Goal: Information Seeking & Learning: Learn about a topic

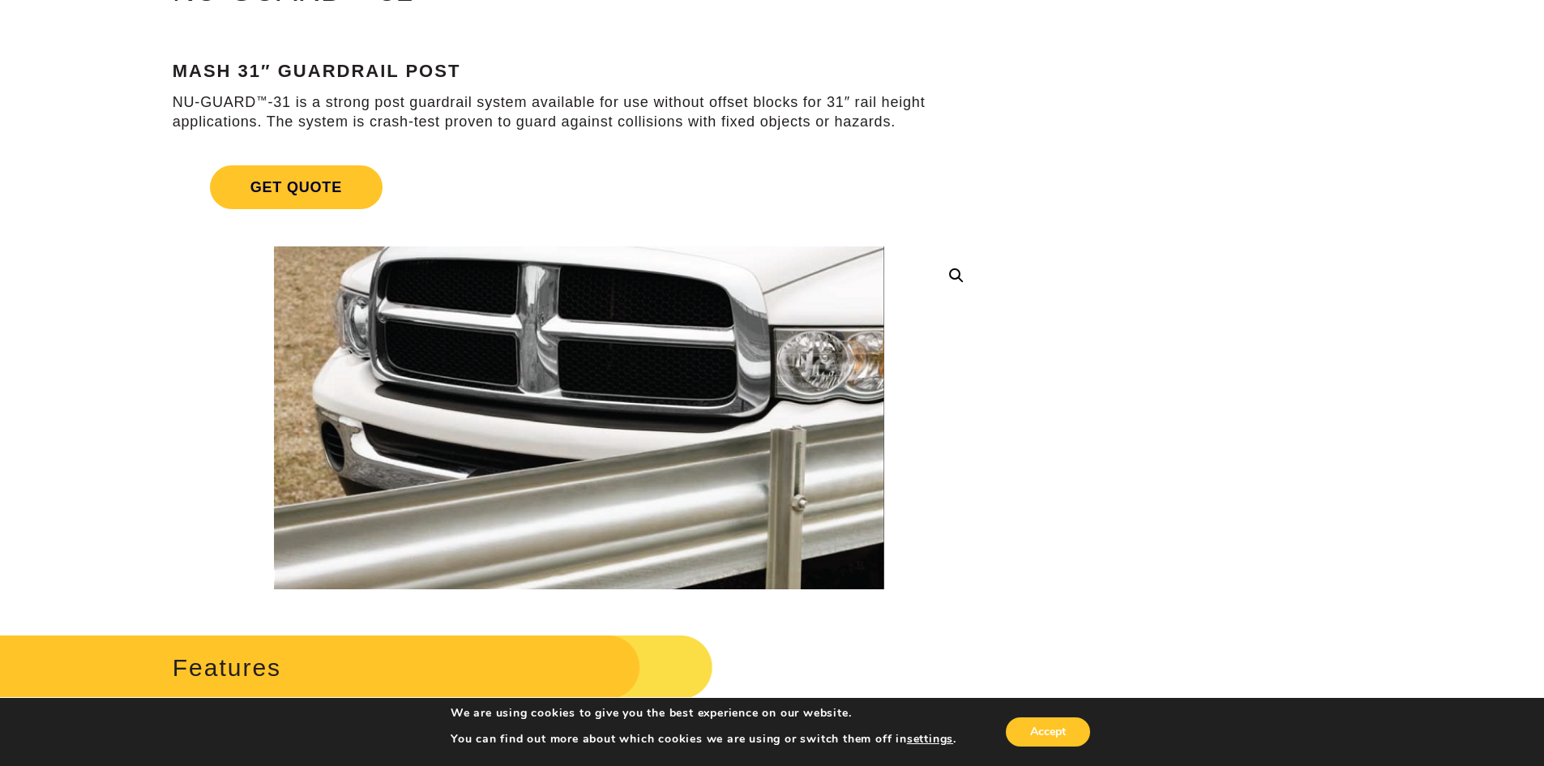
scroll to position [191, 0]
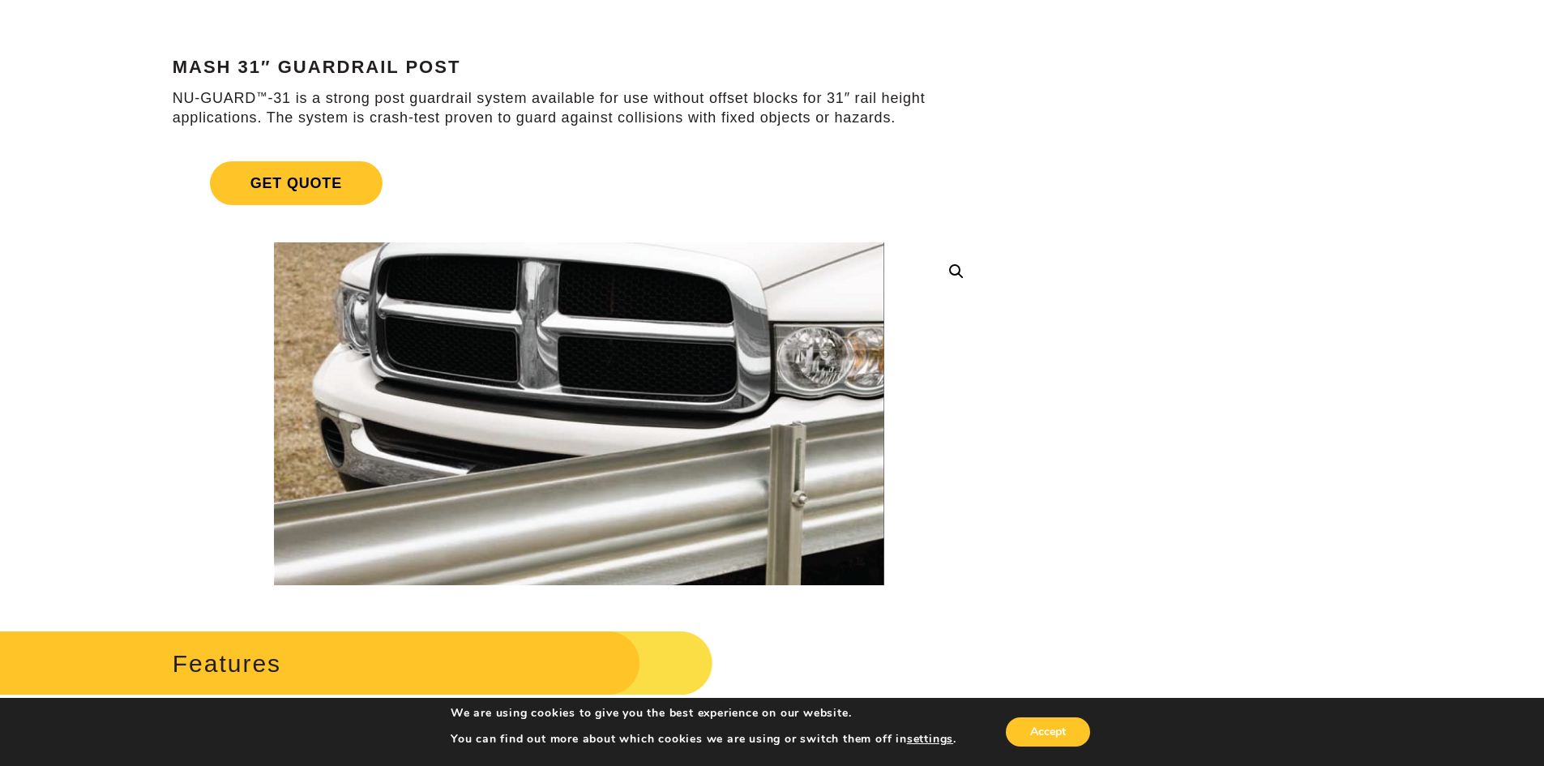
drag, startPoint x: 545, startPoint y: 413, endPoint x: 1096, endPoint y: 497, distance: 557.6
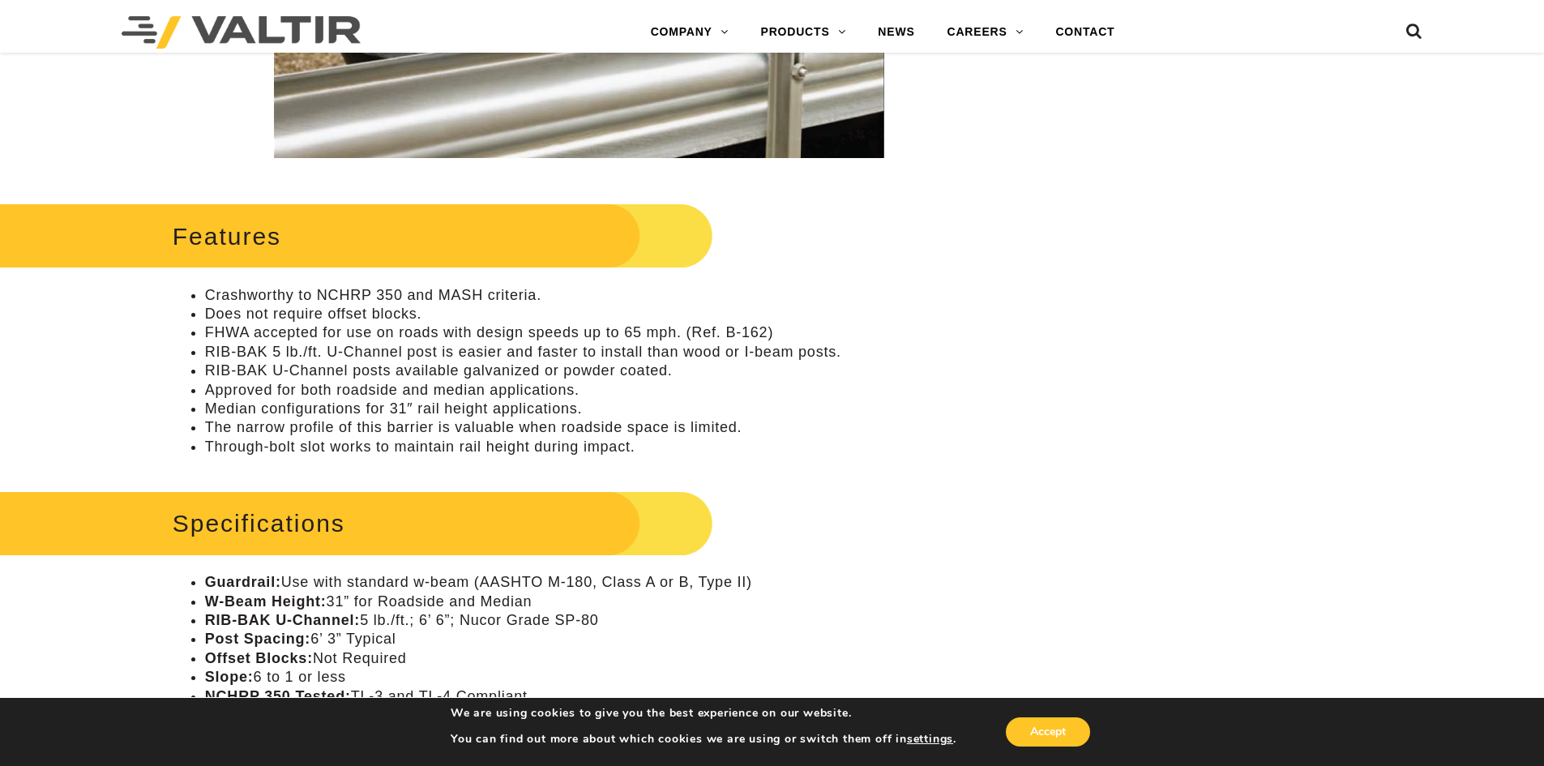
scroll to position [602, 0]
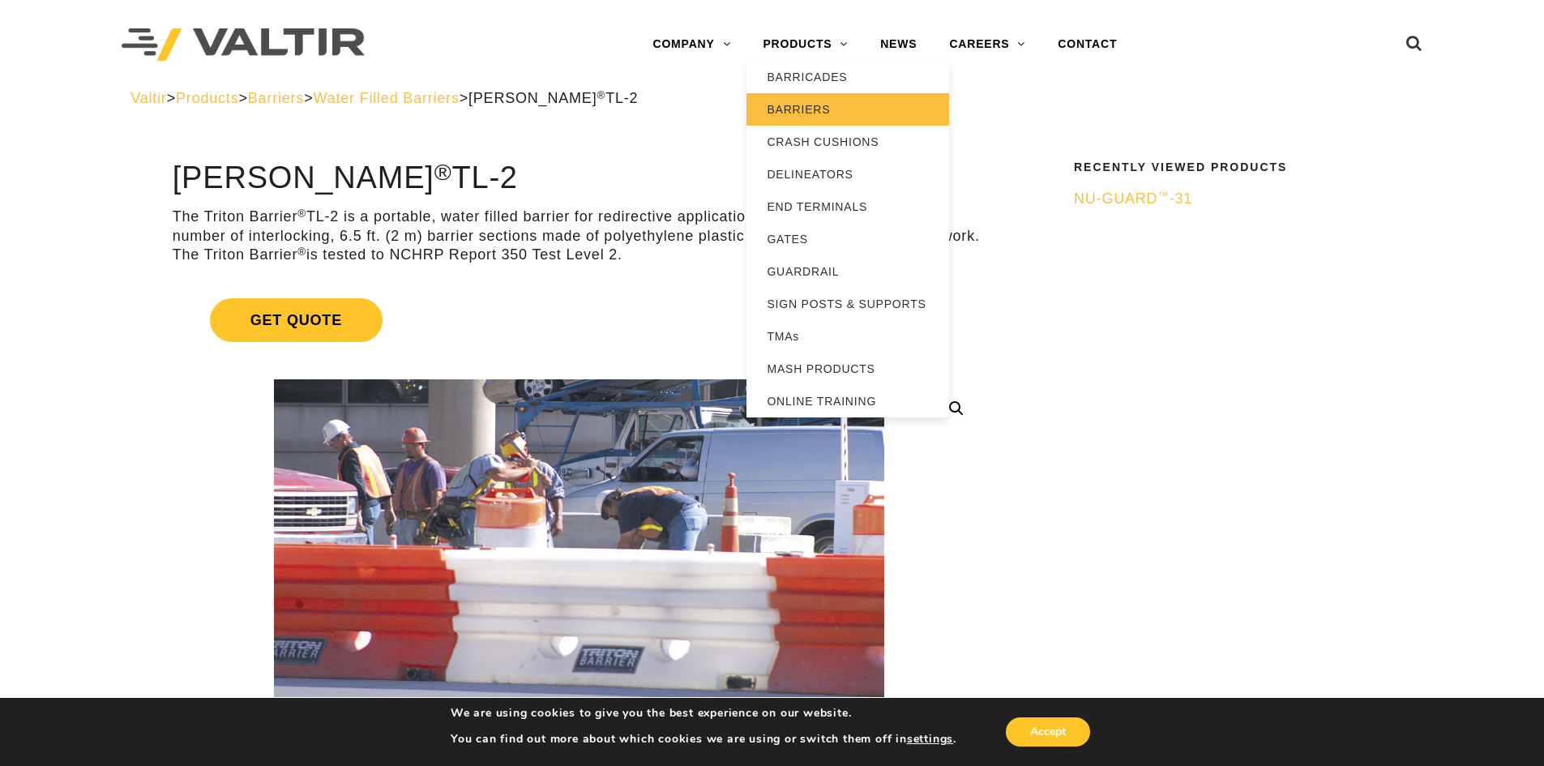
click at [803, 104] on link "BARRIERS" at bounding box center [848, 109] width 203 height 32
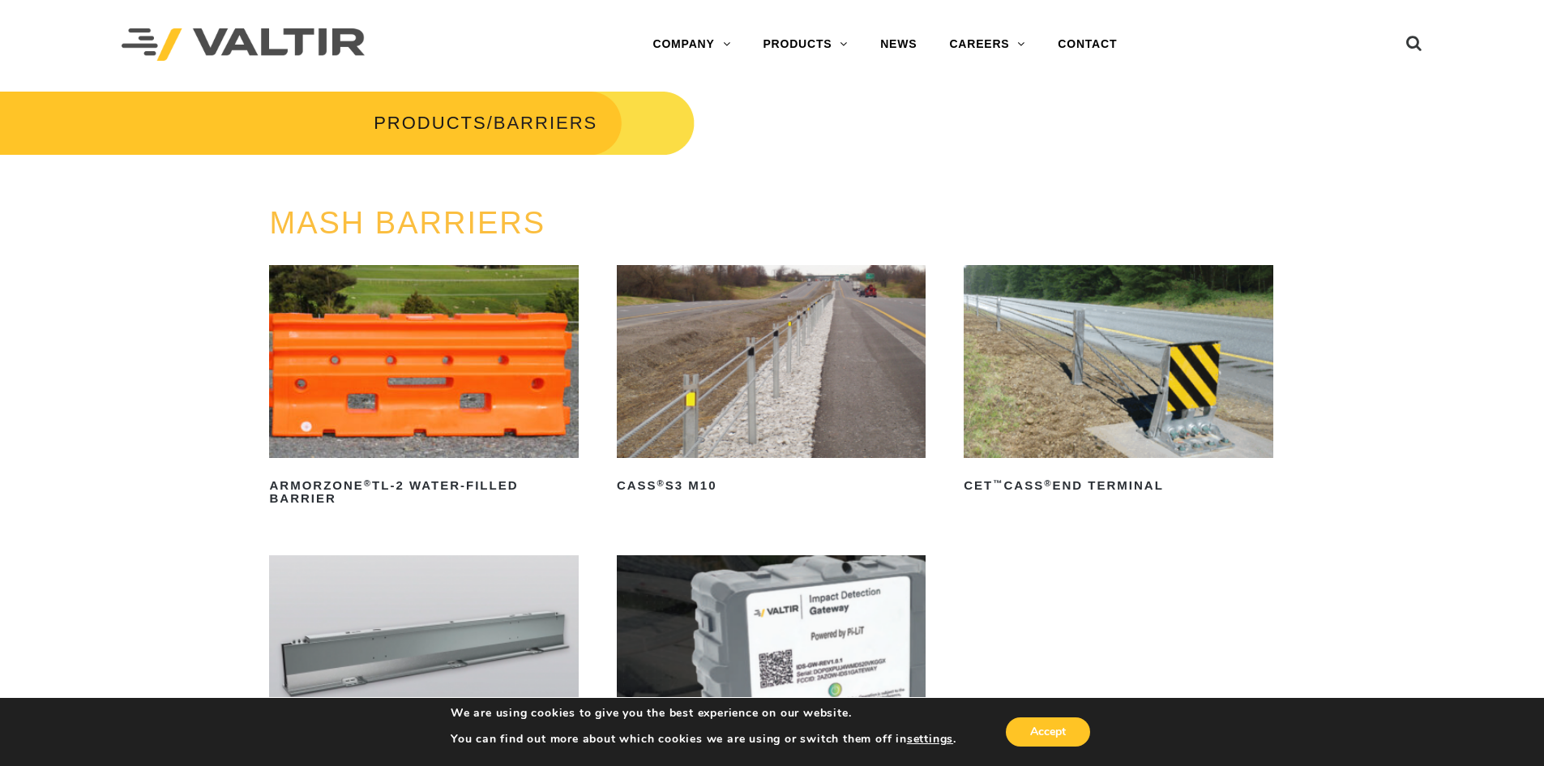
click at [387, 401] on img at bounding box center [423, 361] width 309 height 193
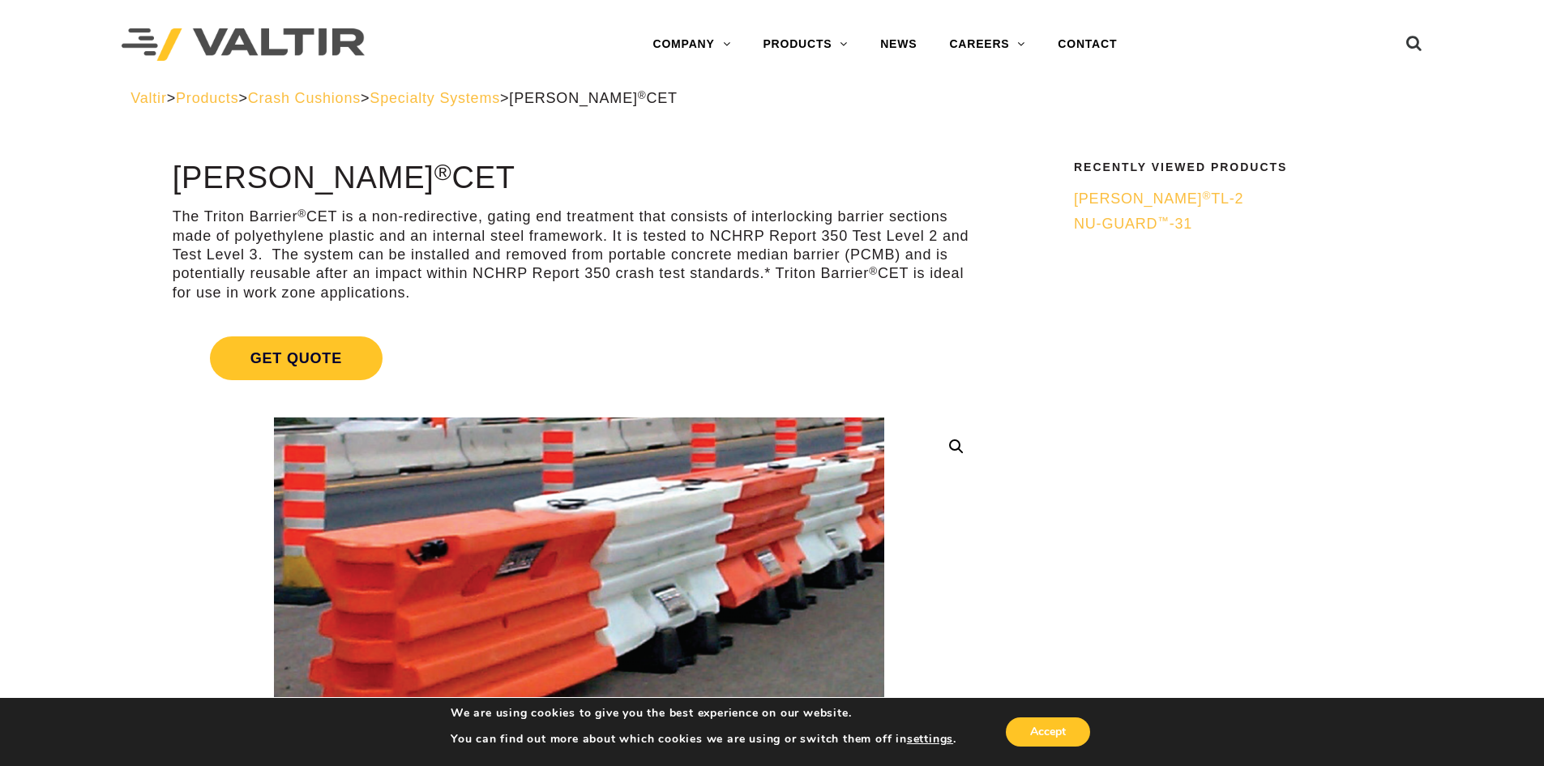
drag, startPoint x: 1554, startPoint y: 61, endPoint x: 1136, endPoint y: 304, distance: 483.1
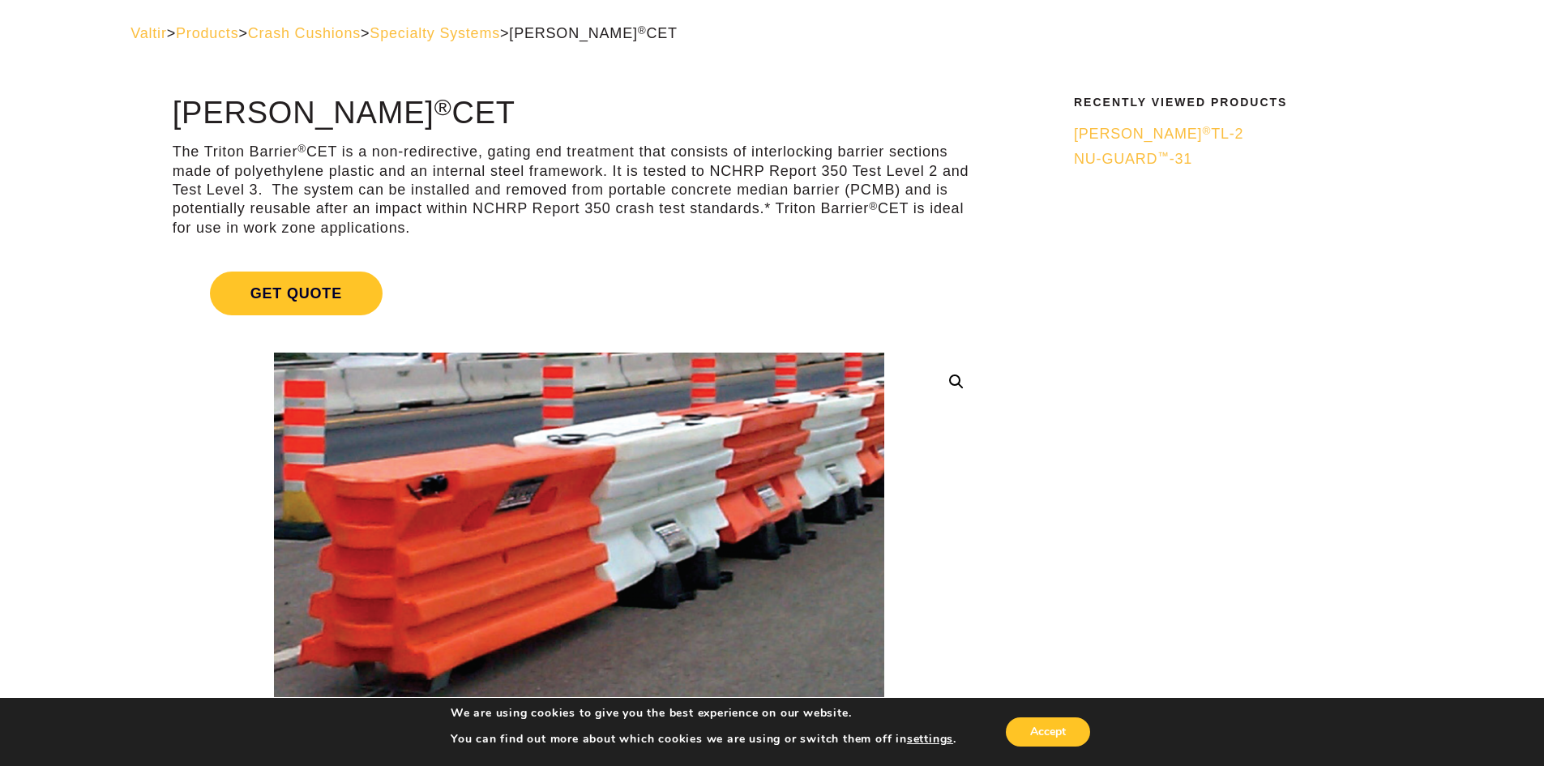
scroll to position [70, 0]
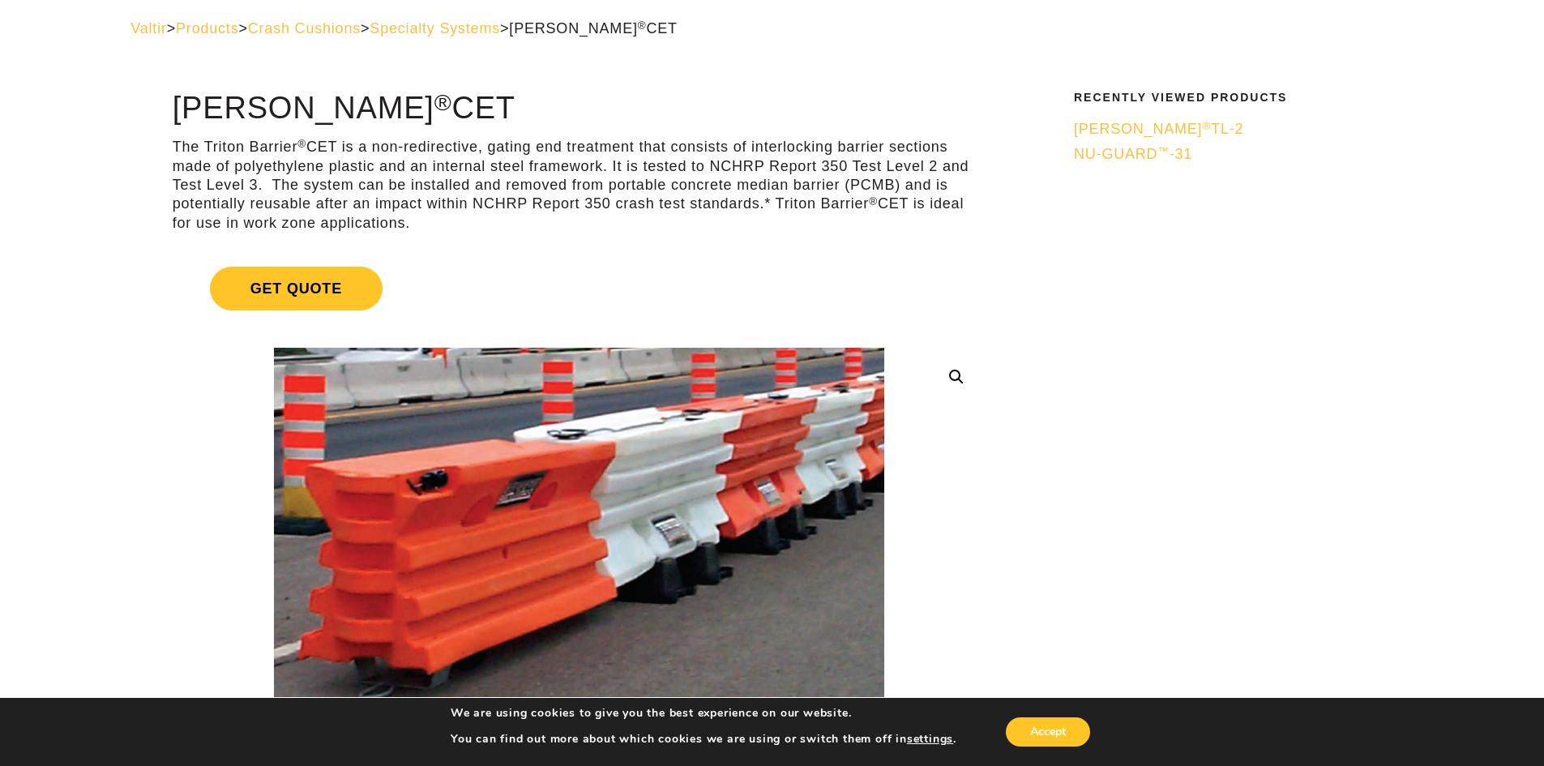
click at [1136, 151] on span "NU-GUARD ™ -31" at bounding box center [1133, 154] width 118 height 16
